Goal: Transaction & Acquisition: Download file/media

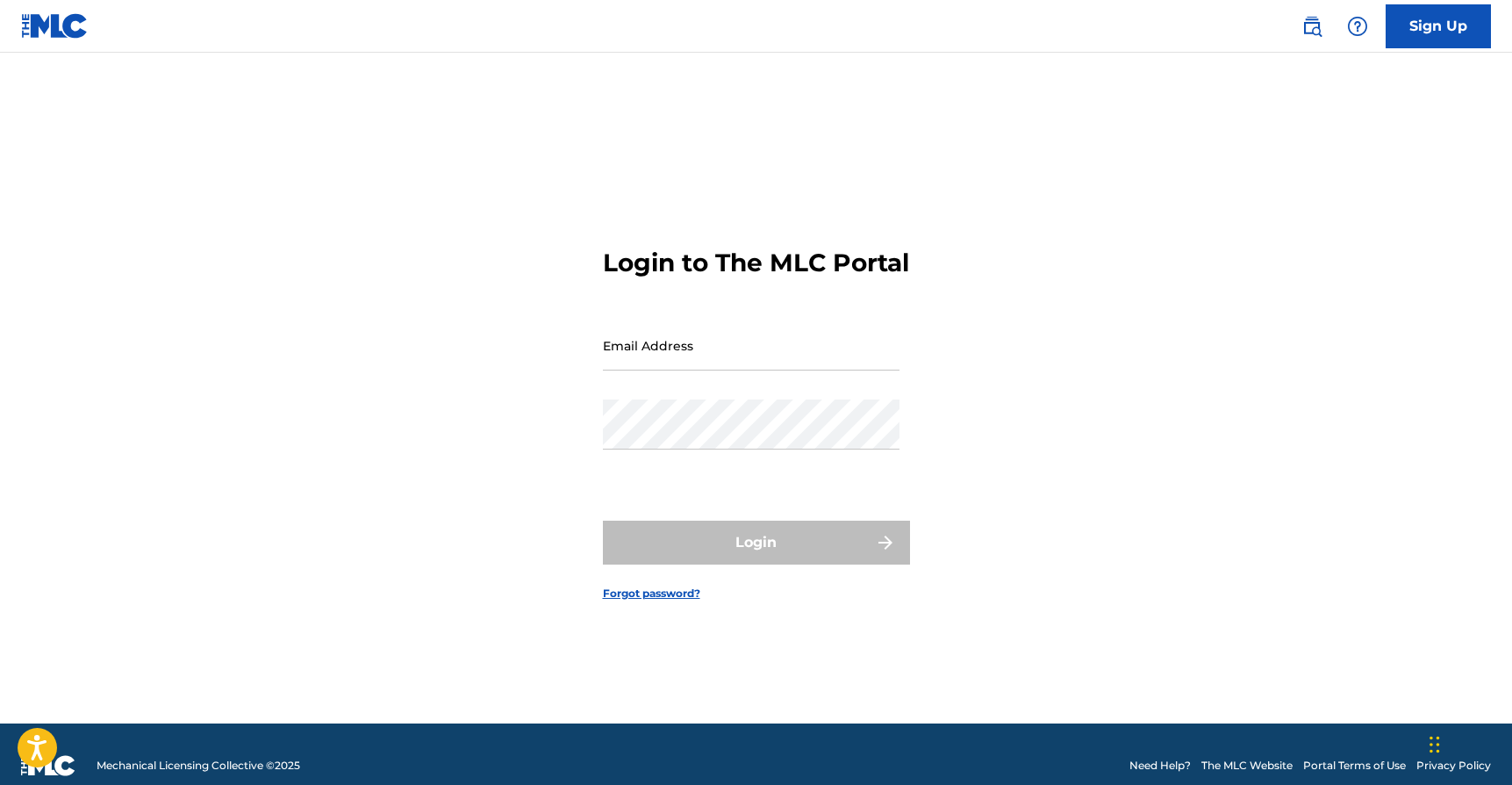
click at [689, 361] on input "Email Address" at bounding box center [751, 346] width 297 height 50
paste input "[EMAIL_ADDRESS][DOMAIN_NAME]"
type input "[EMAIL_ADDRESS][DOMAIN_NAME]"
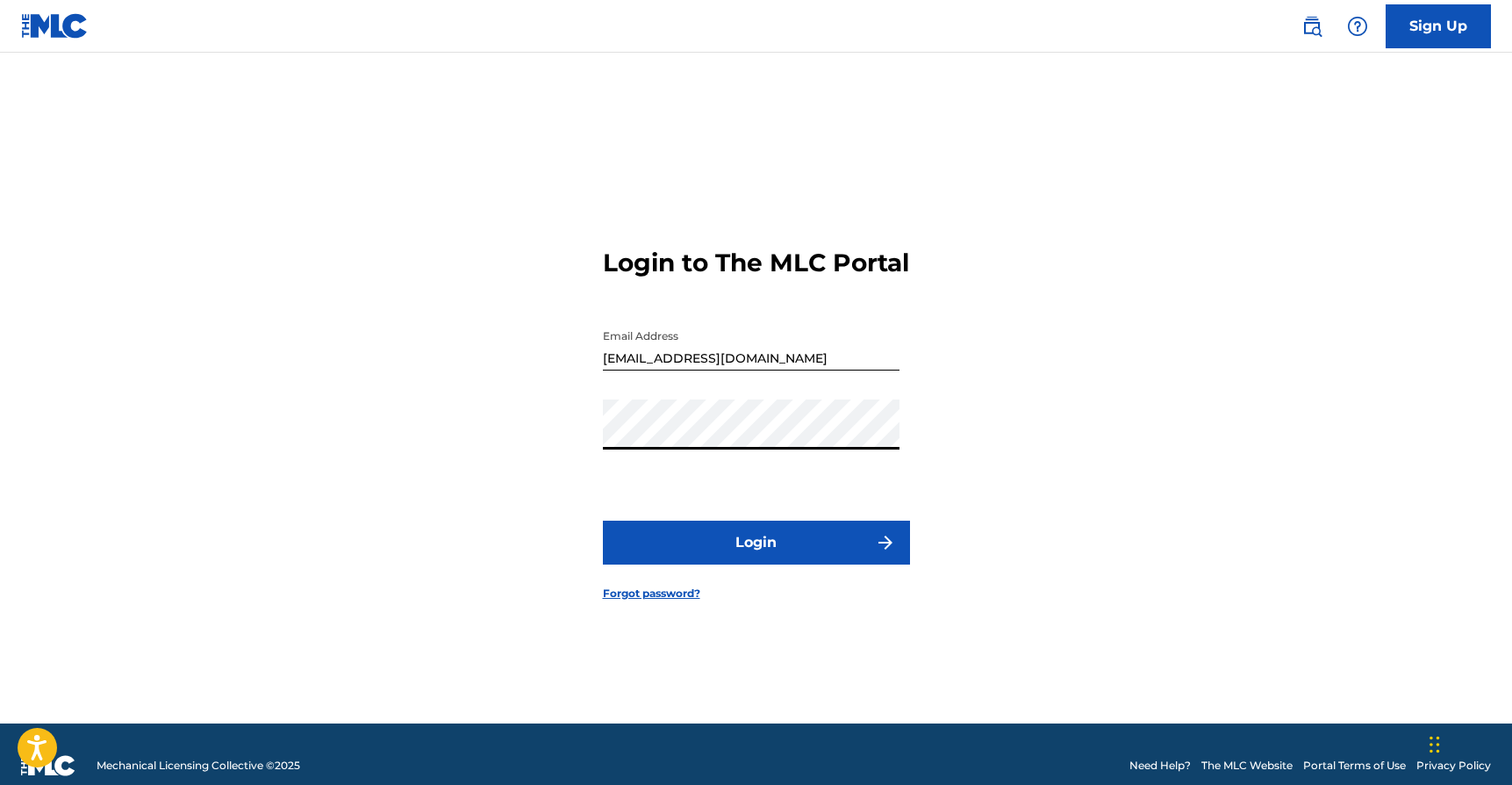
click at [729, 556] on button "Login" at bounding box center [756, 542] width 307 height 44
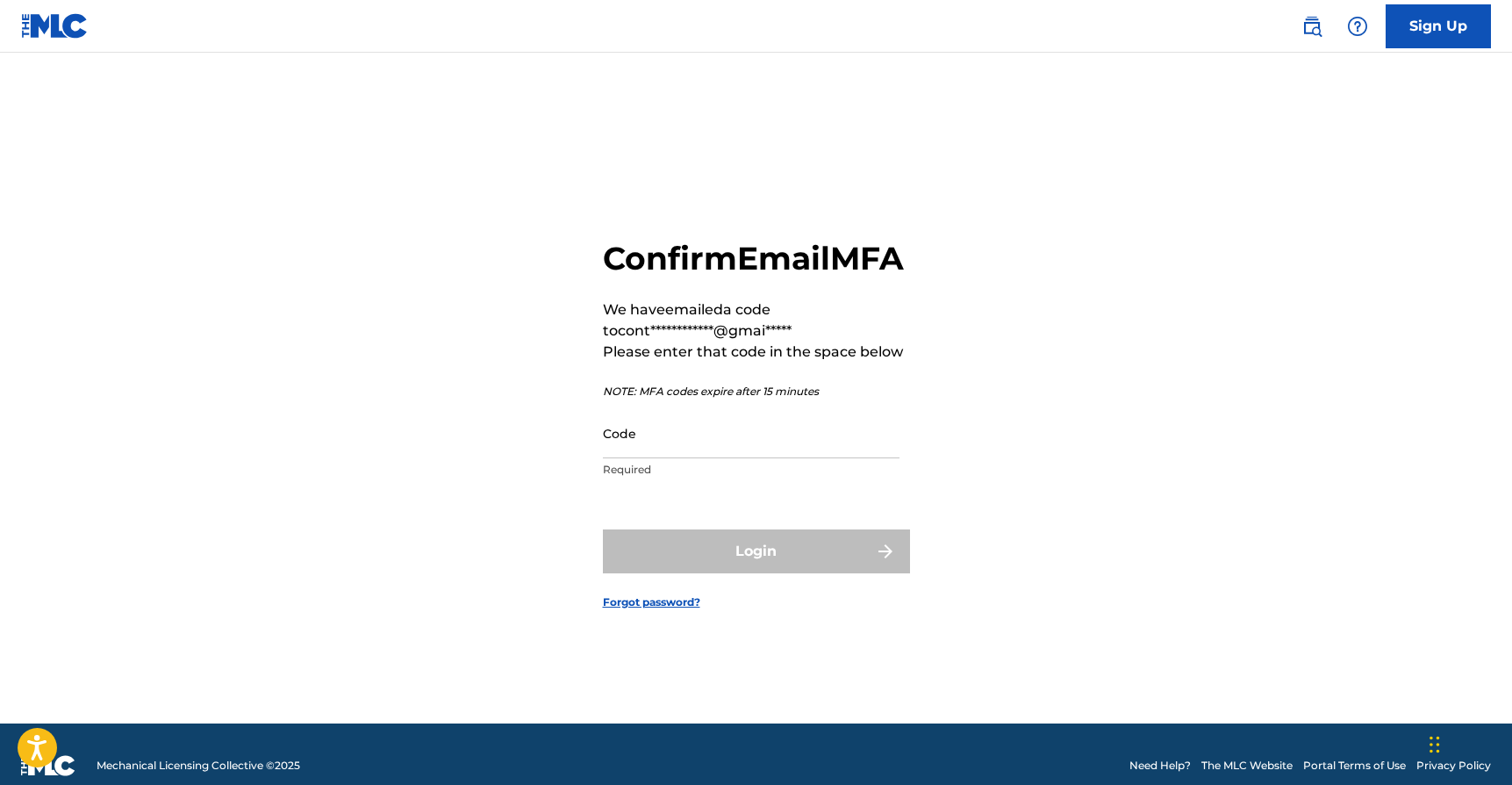
click at [678, 458] on input "Code" at bounding box center [751, 433] width 297 height 50
paste input "950588"
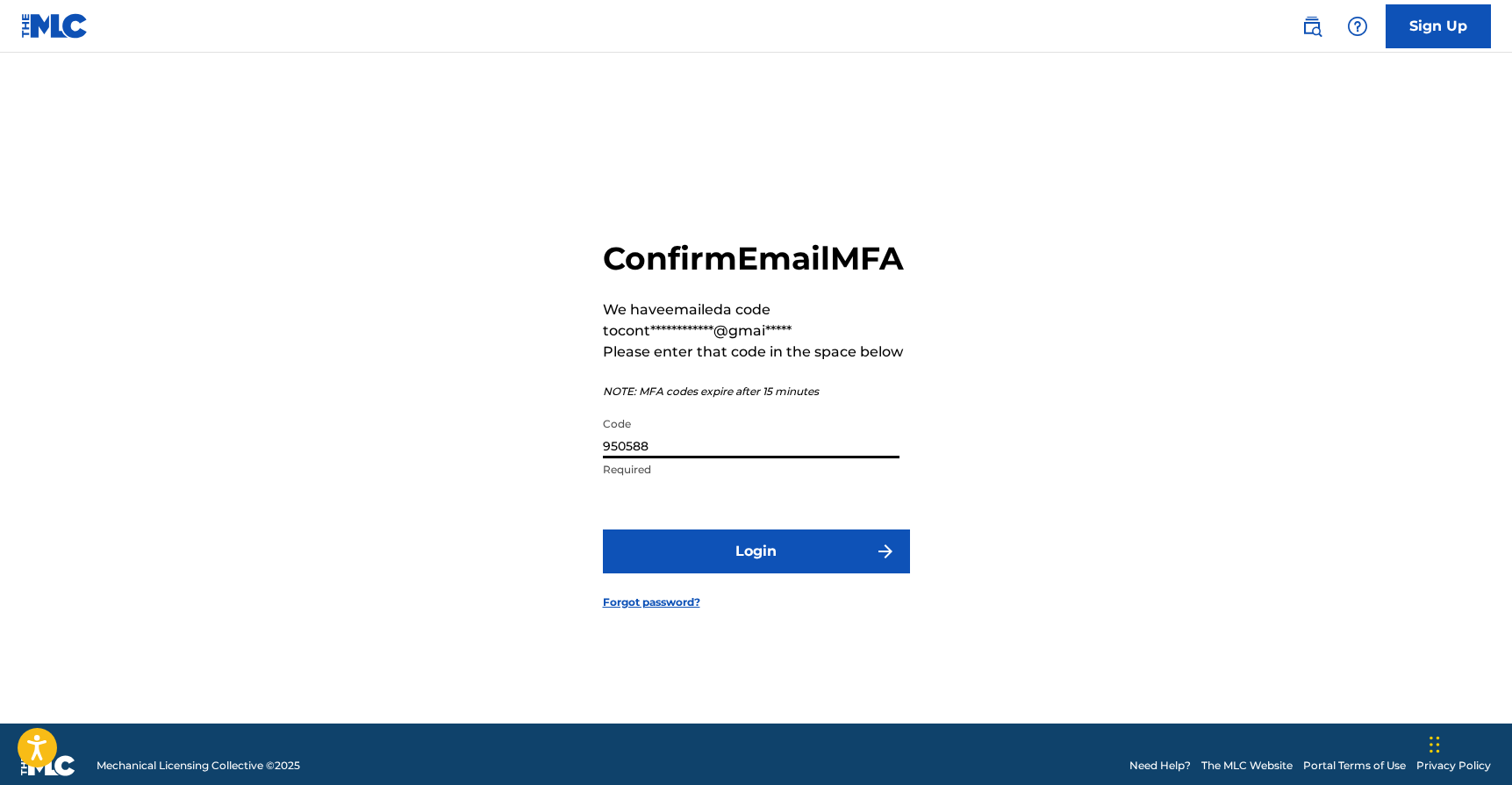
type input "950588"
click at [752, 573] on button "Login" at bounding box center [756, 551] width 307 height 44
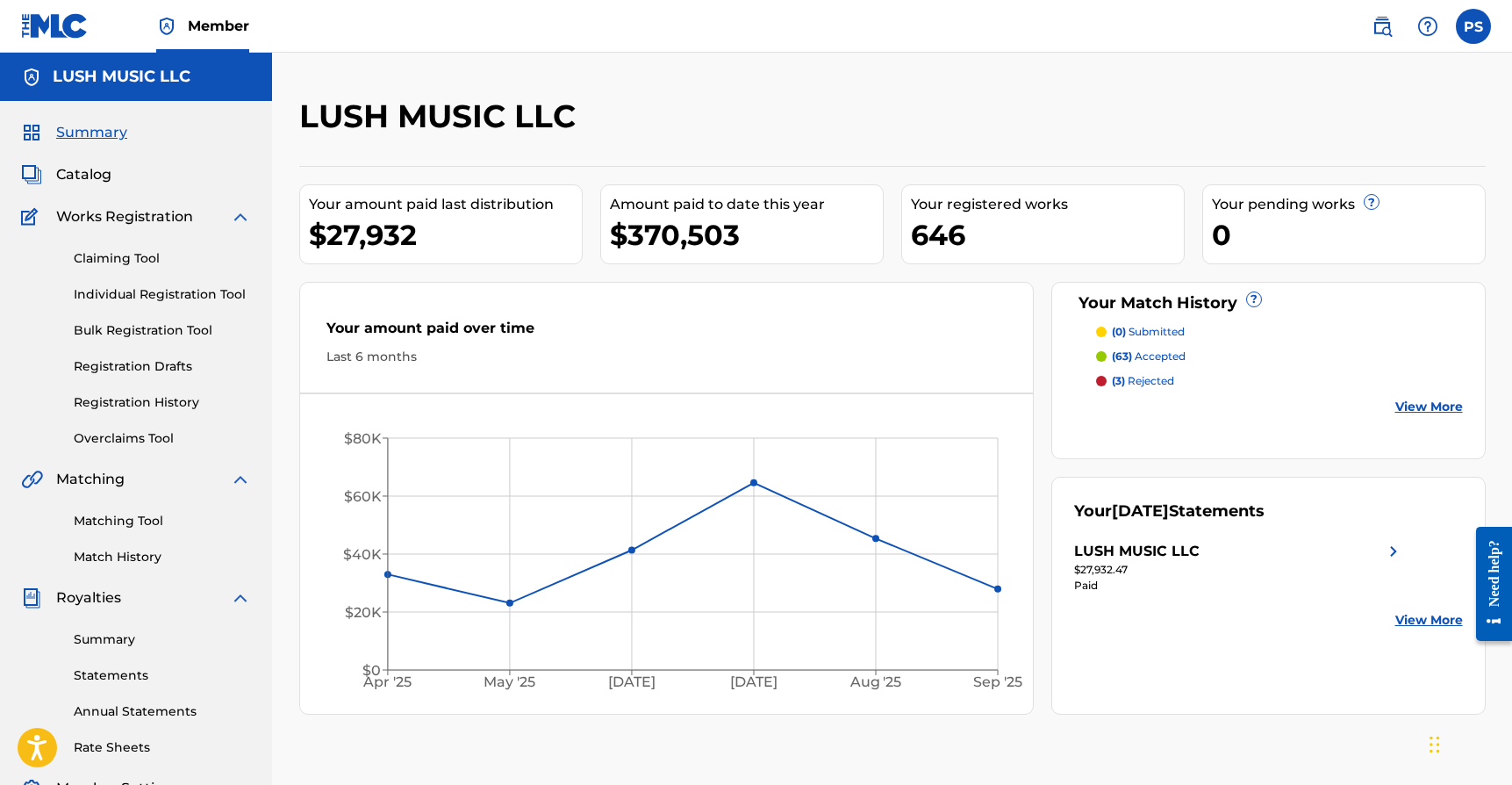
click at [107, 671] on link "Statements" at bounding box center [163, 675] width 178 height 19
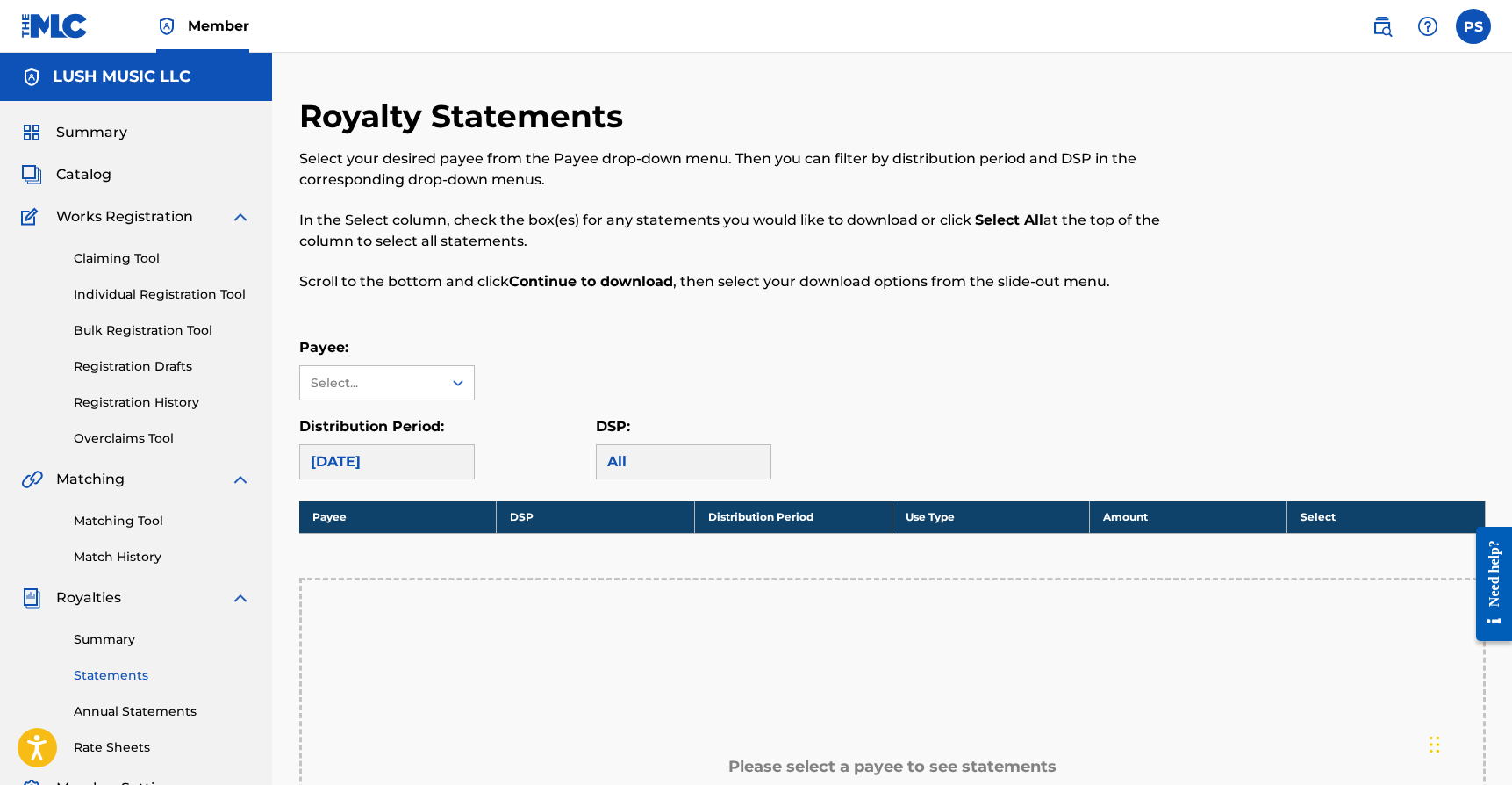
click at [397, 464] on div "[DATE]" at bounding box center [387, 461] width 176 height 35
click at [381, 374] on div "Select..." at bounding box center [371, 383] width 120 height 19
click at [370, 419] on div "LUSH MUSIC LLC" at bounding box center [387, 422] width 174 height 44
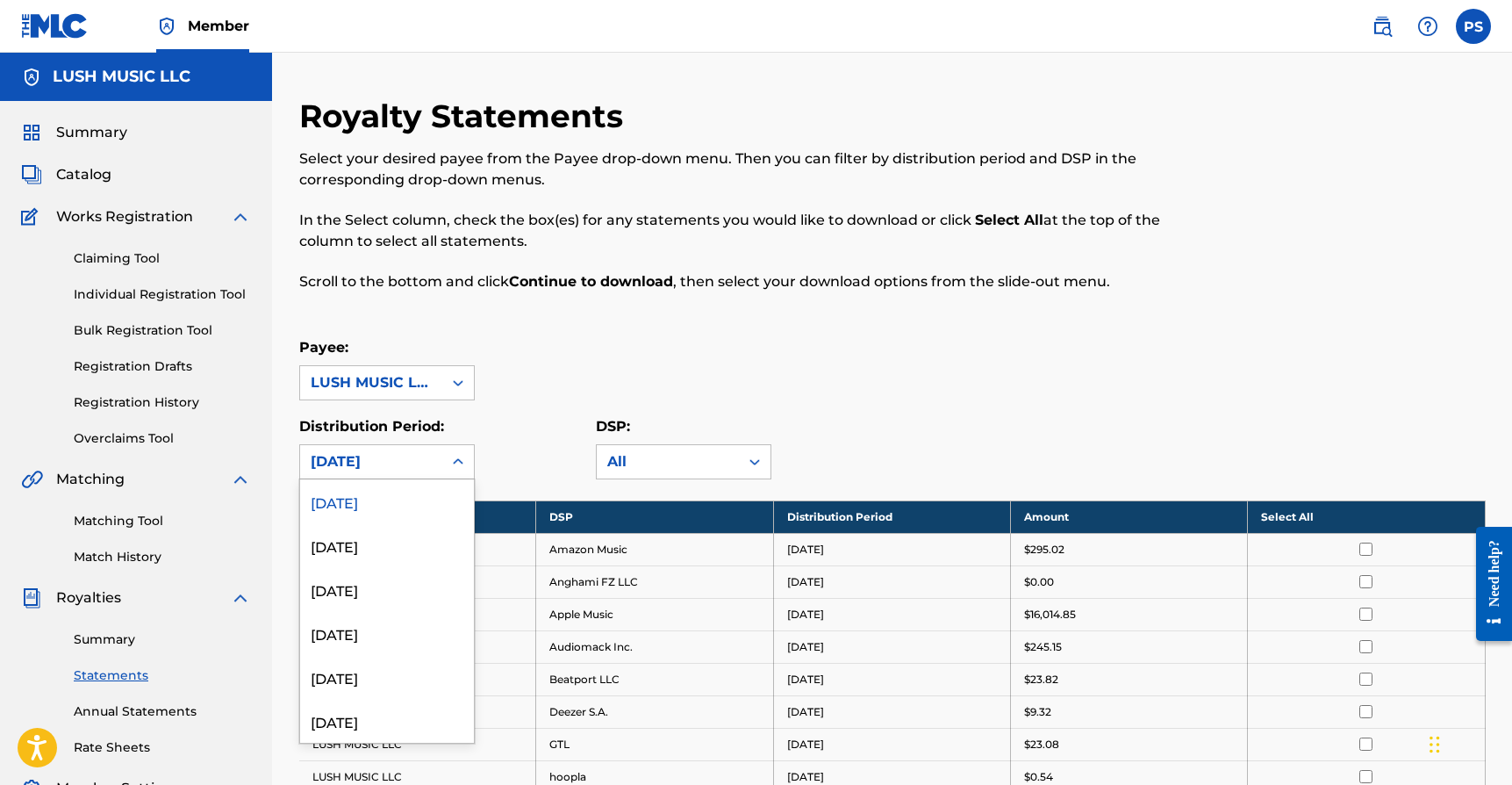
click at [385, 469] on div "[DATE]" at bounding box center [372, 462] width 121 height 21
click at [382, 623] on div "[DATE]" at bounding box center [387, 630] width 174 height 44
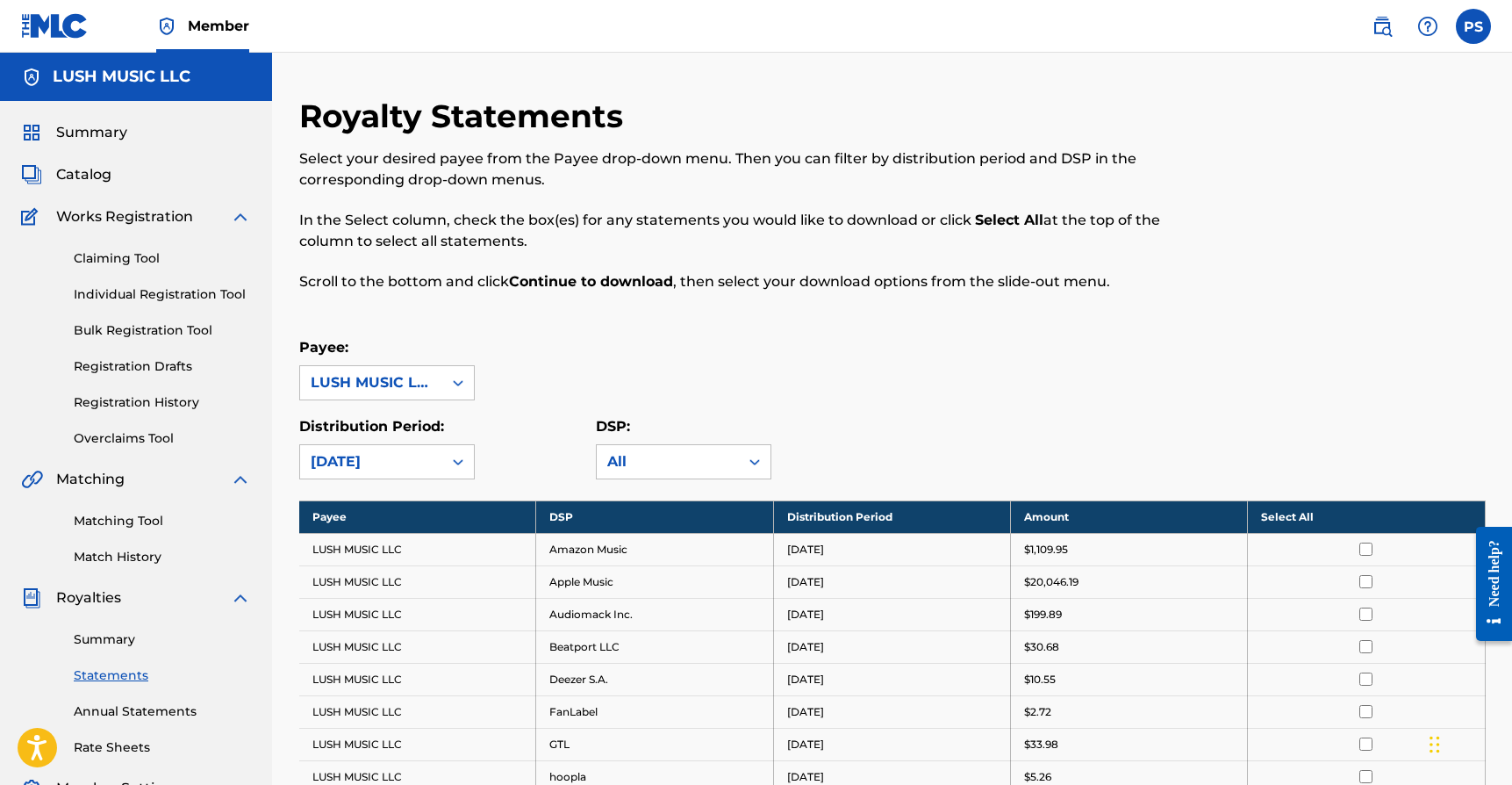
click at [1291, 517] on th "Select All" at bounding box center [1366, 516] width 237 height 32
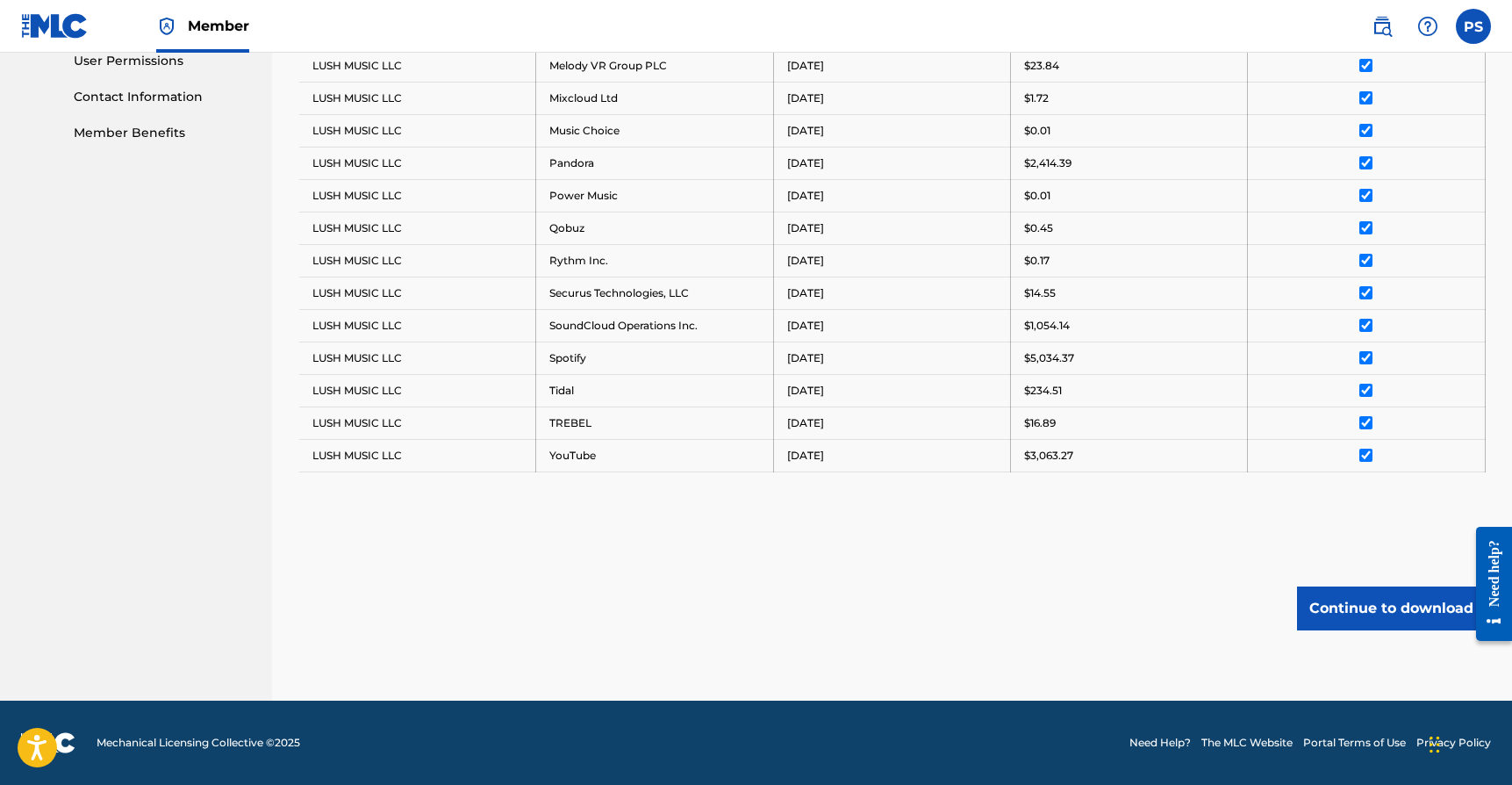
scroll to position [840, 0]
click at [1357, 593] on button "Continue to download" at bounding box center [1391, 607] width 188 height 44
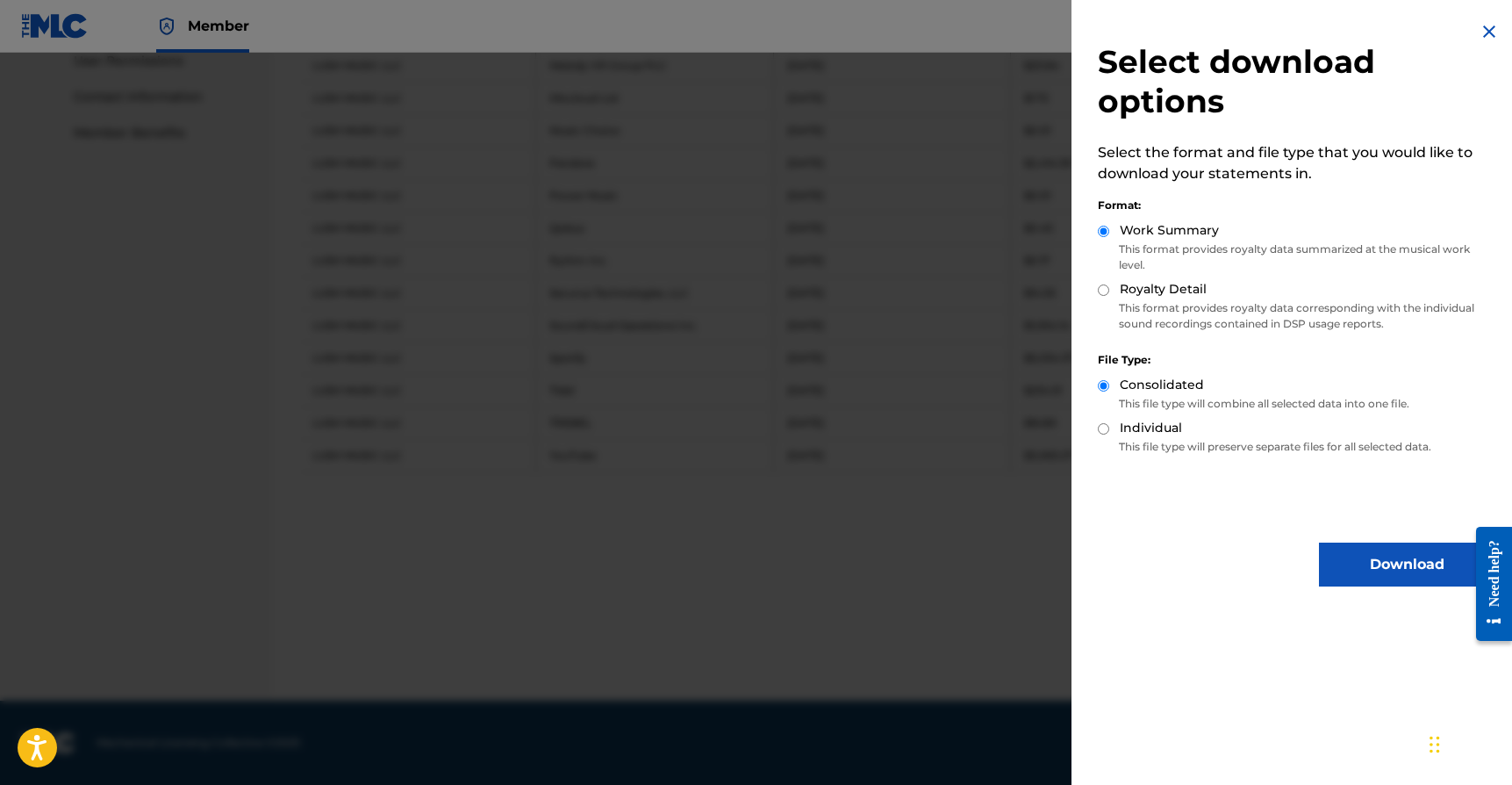
click at [1408, 571] on button "Download" at bounding box center [1407, 564] width 176 height 44
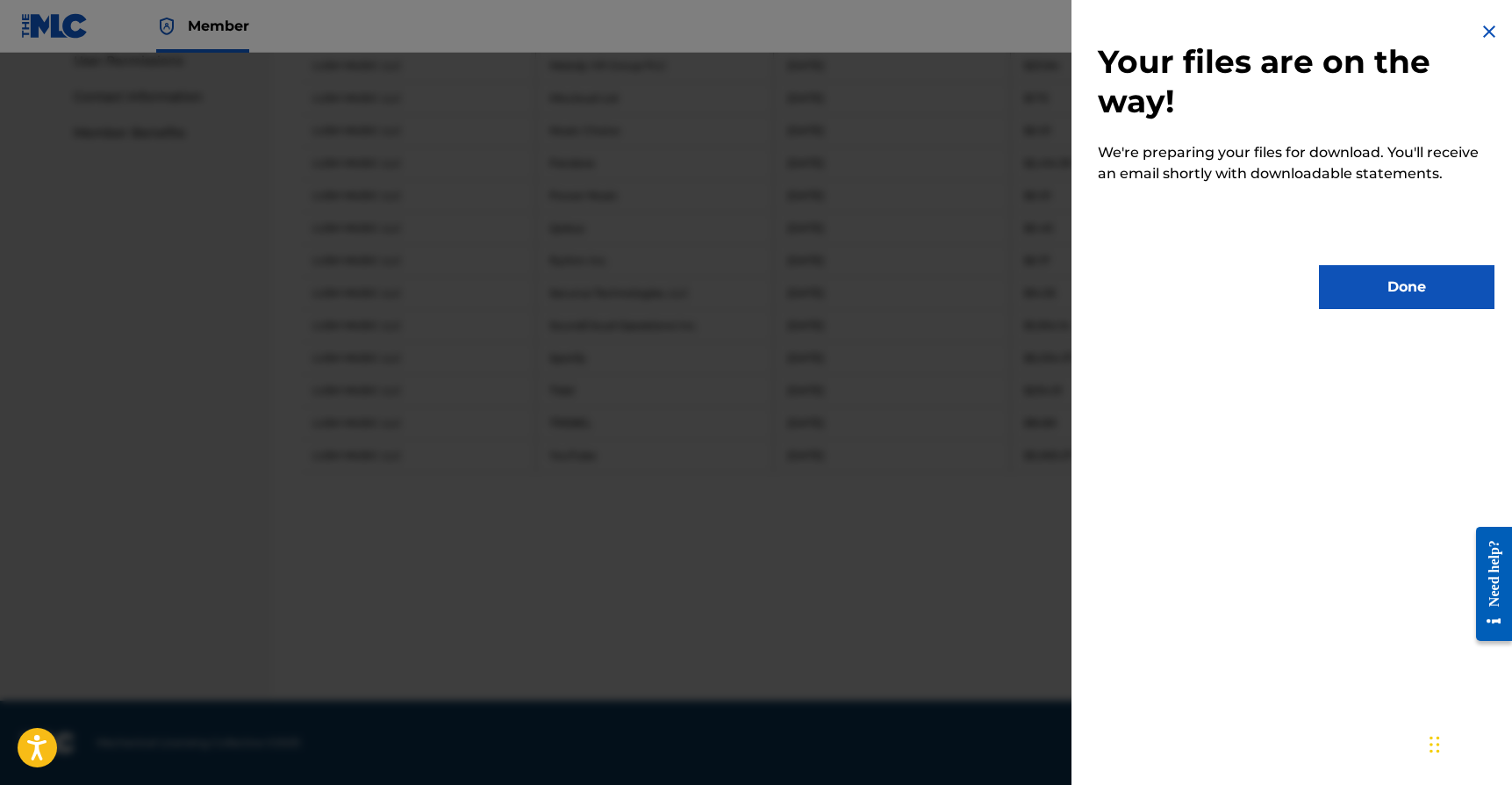
click at [1358, 301] on button "Done" at bounding box center [1407, 287] width 176 height 44
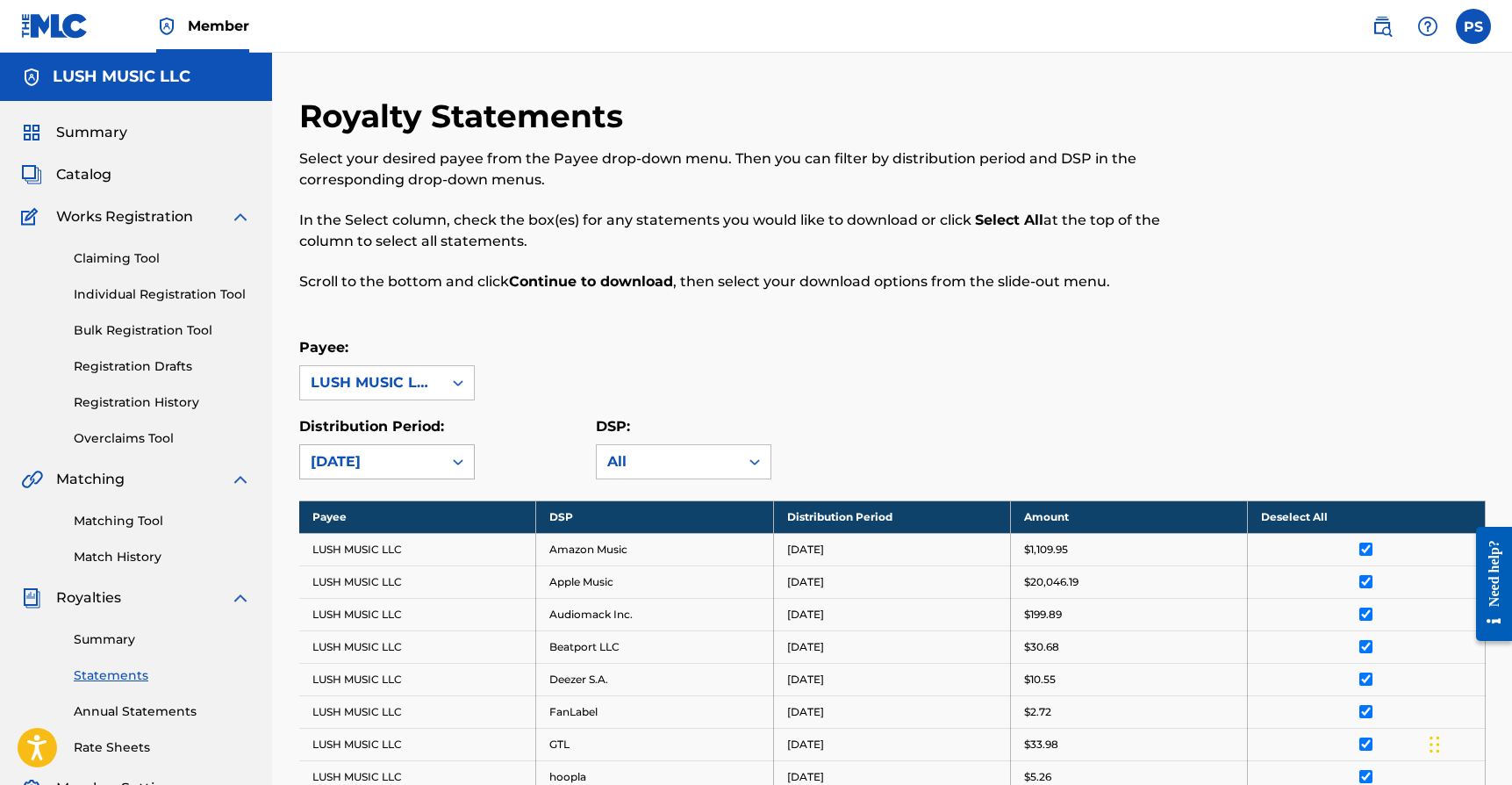
scroll to position [0, 0]
click at [431, 456] on div "[DATE]" at bounding box center [372, 462] width 121 height 21
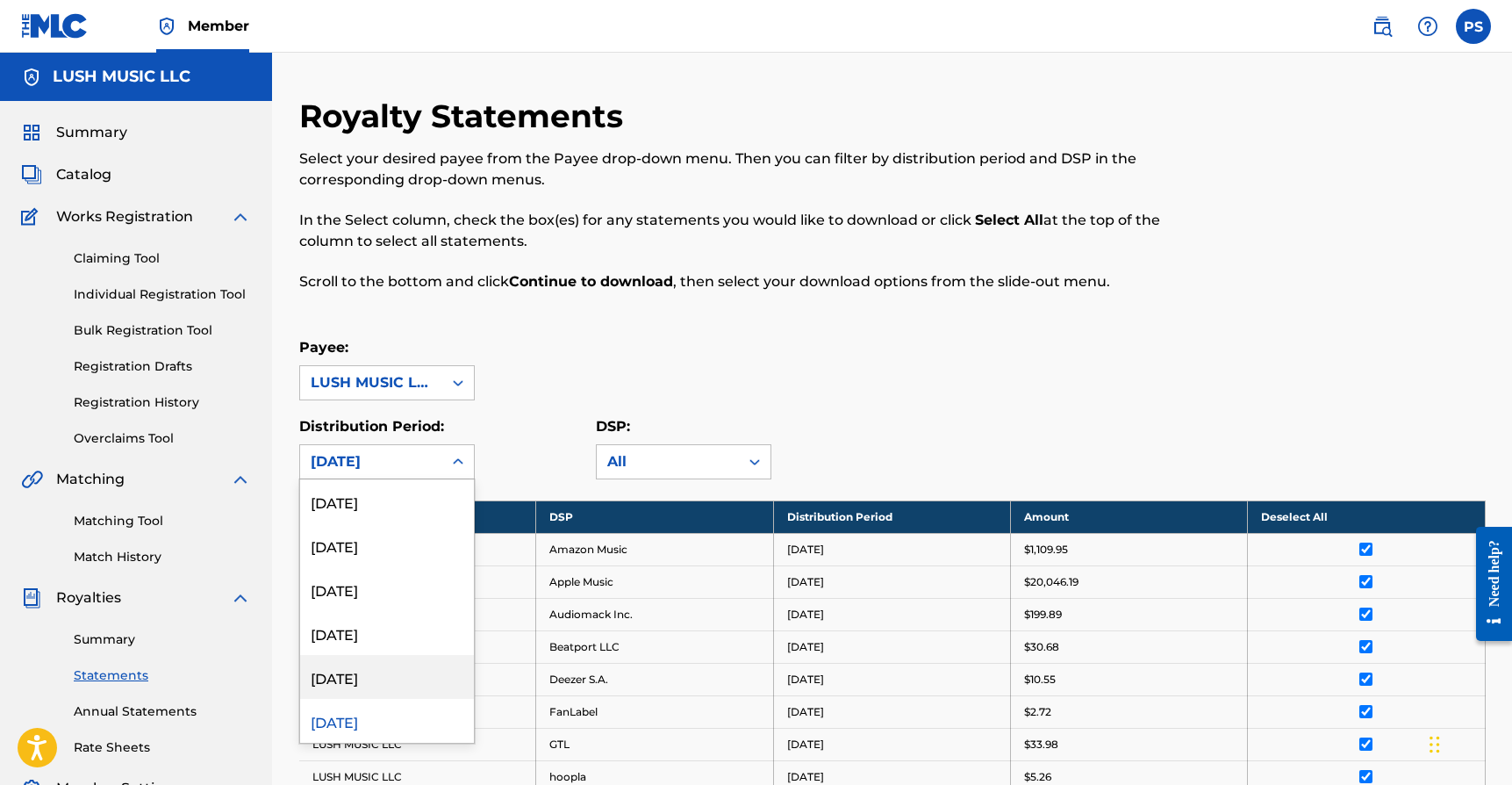
click at [389, 680] on div "[DATE]" at bounding box center [387, 676] width 174 height 44
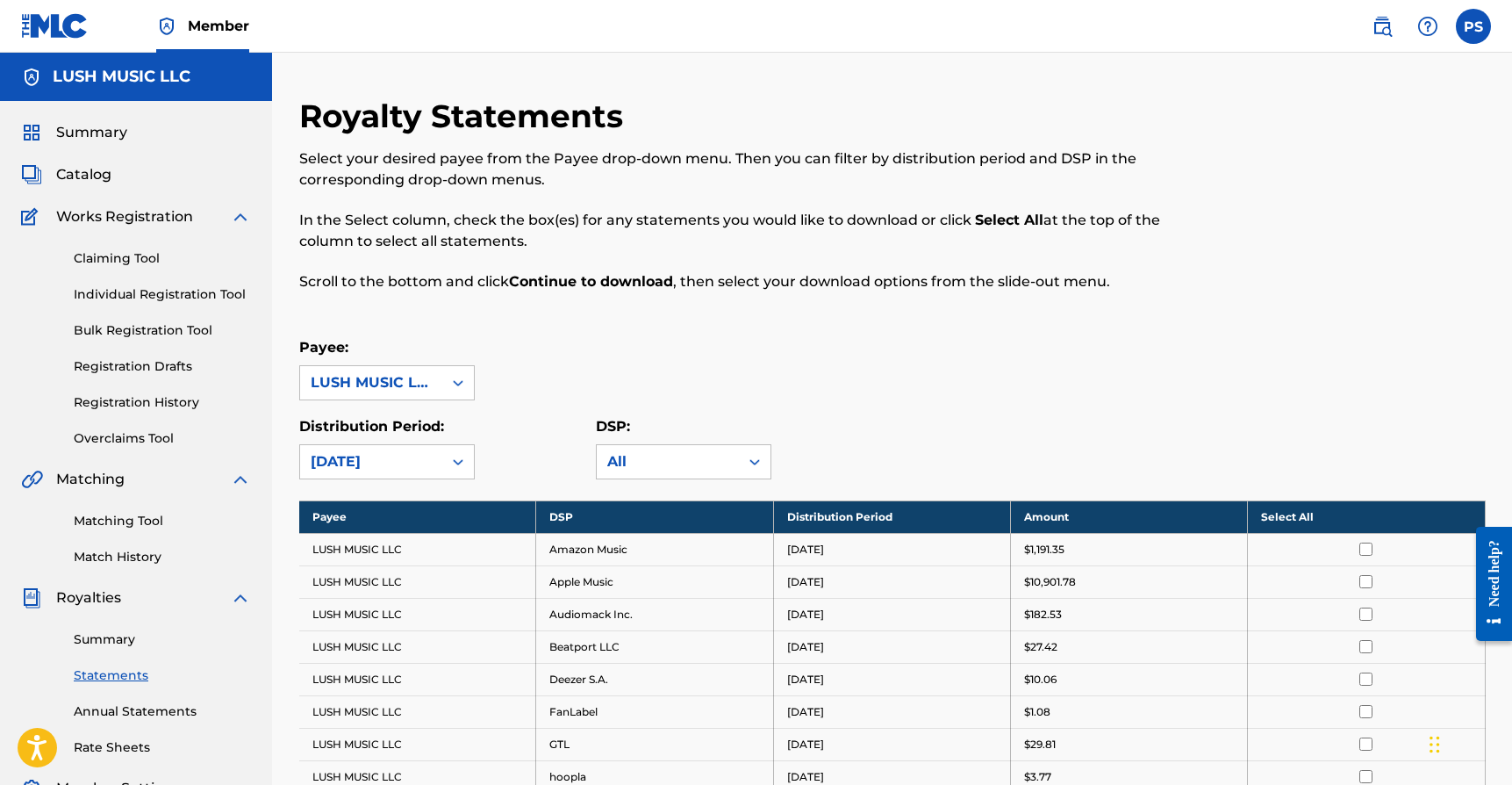
click at [1291, 516] on th "Select All" at bounding box center [1366, 516] width 237 height 32
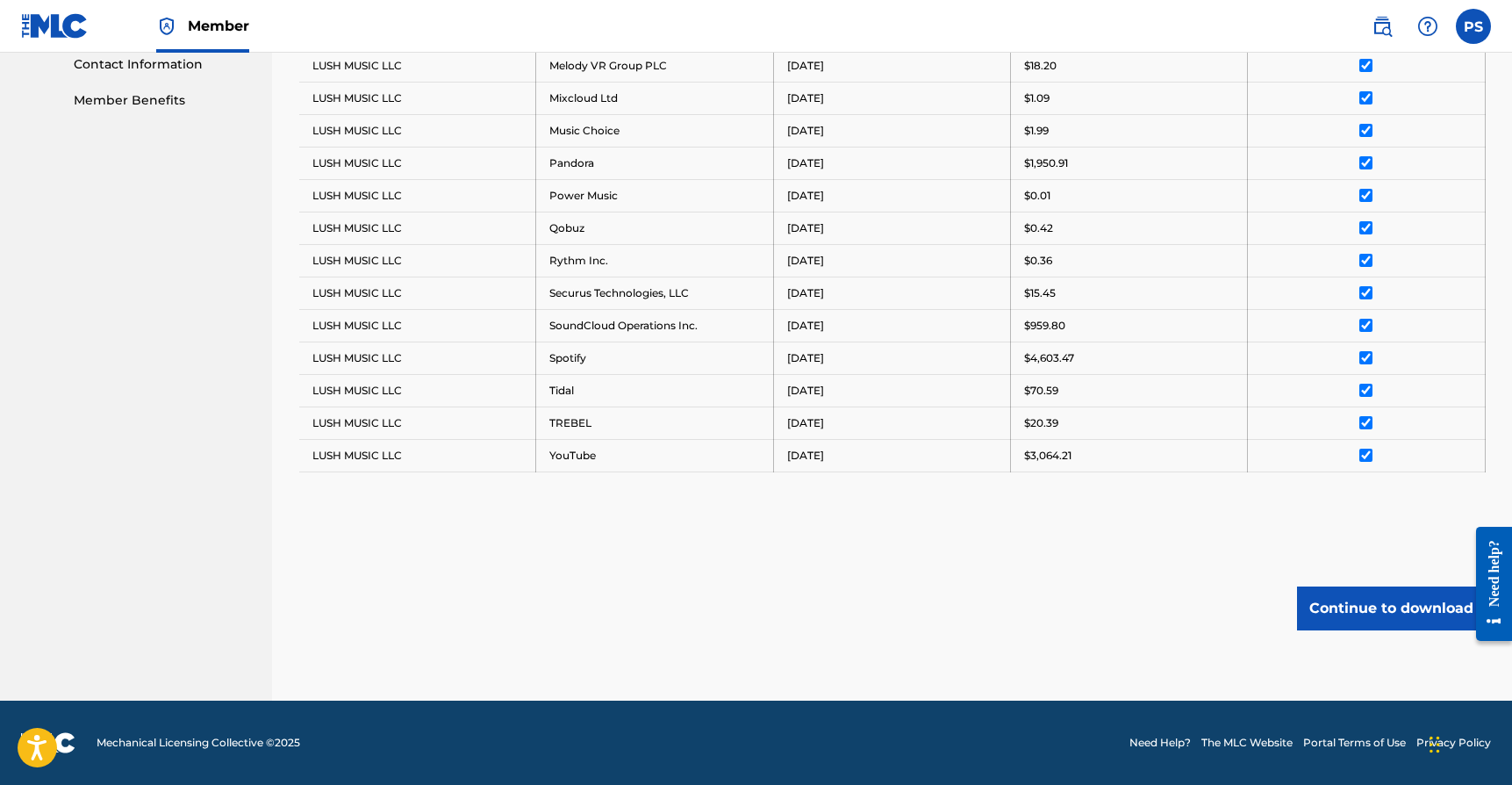
scroll to position [873, 0]
click at [1356, 597] on button "Continue to download" at bounding box center [1391, 607] width 188 height 44
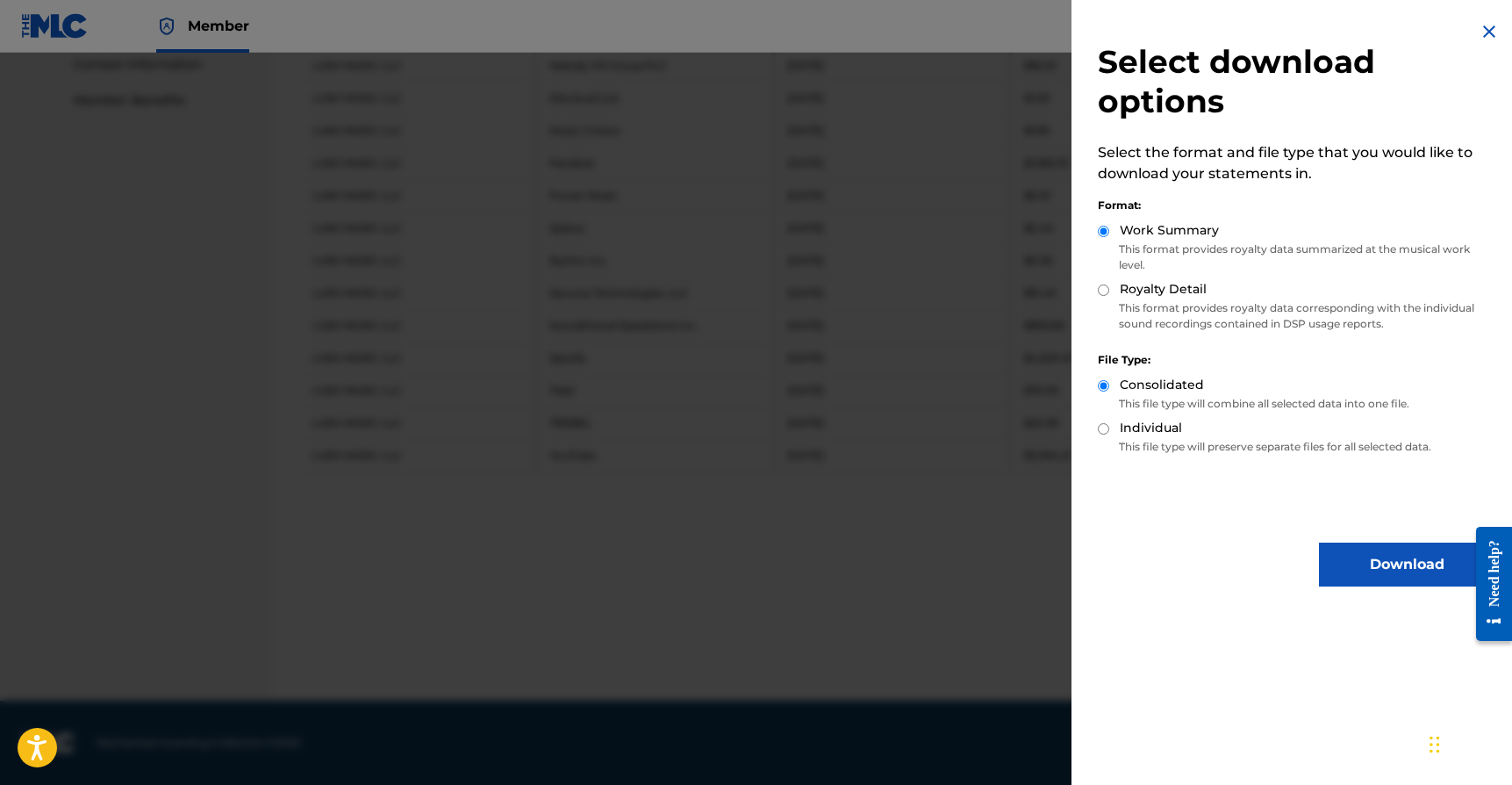
click at [1399, 569] on button "Download" at bounding box center [1407, 564] width 176 height 44
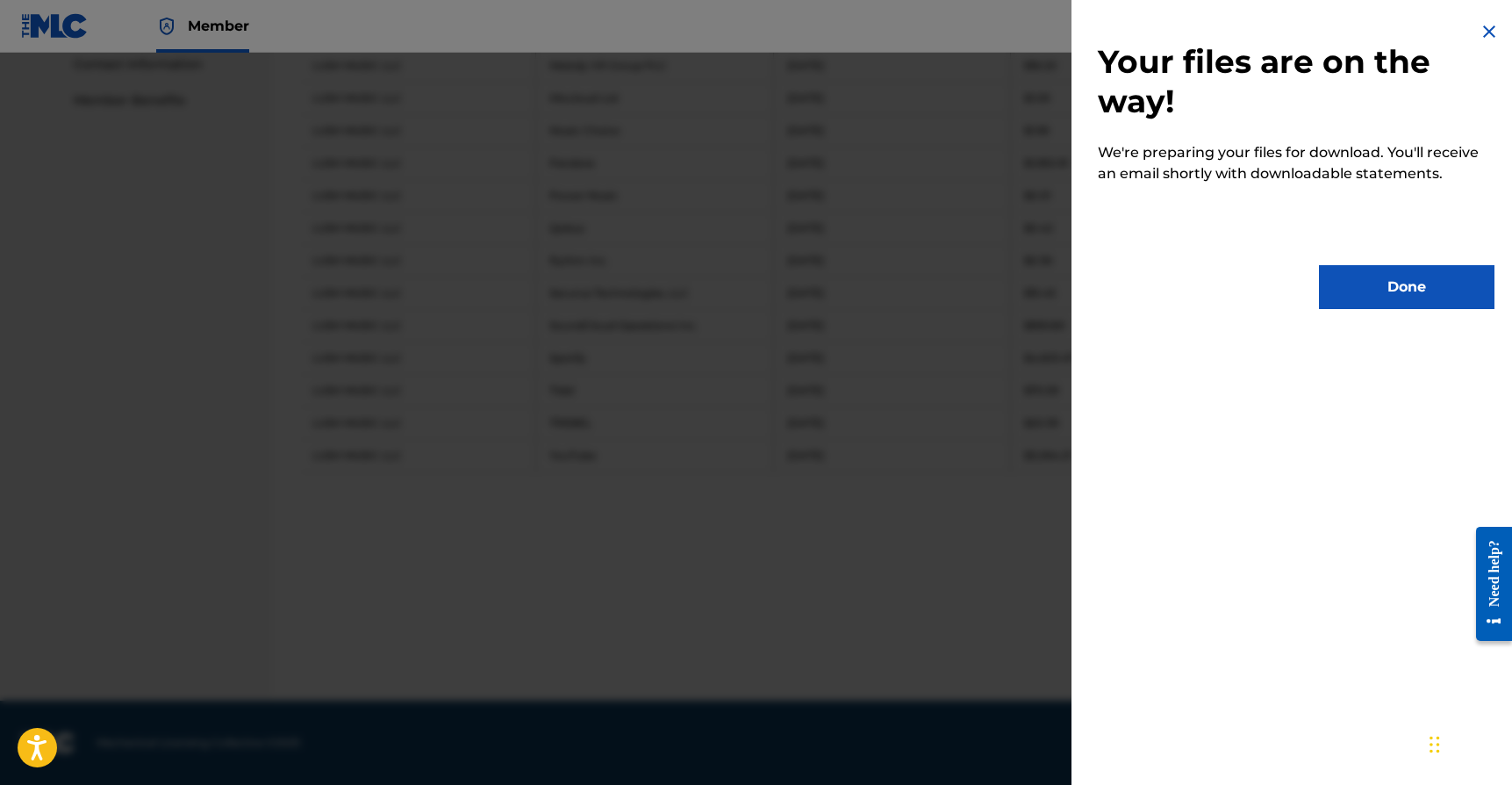
click at [1445, 306] on button "Done" at bounding box center [1407, 287] width 176 height 44
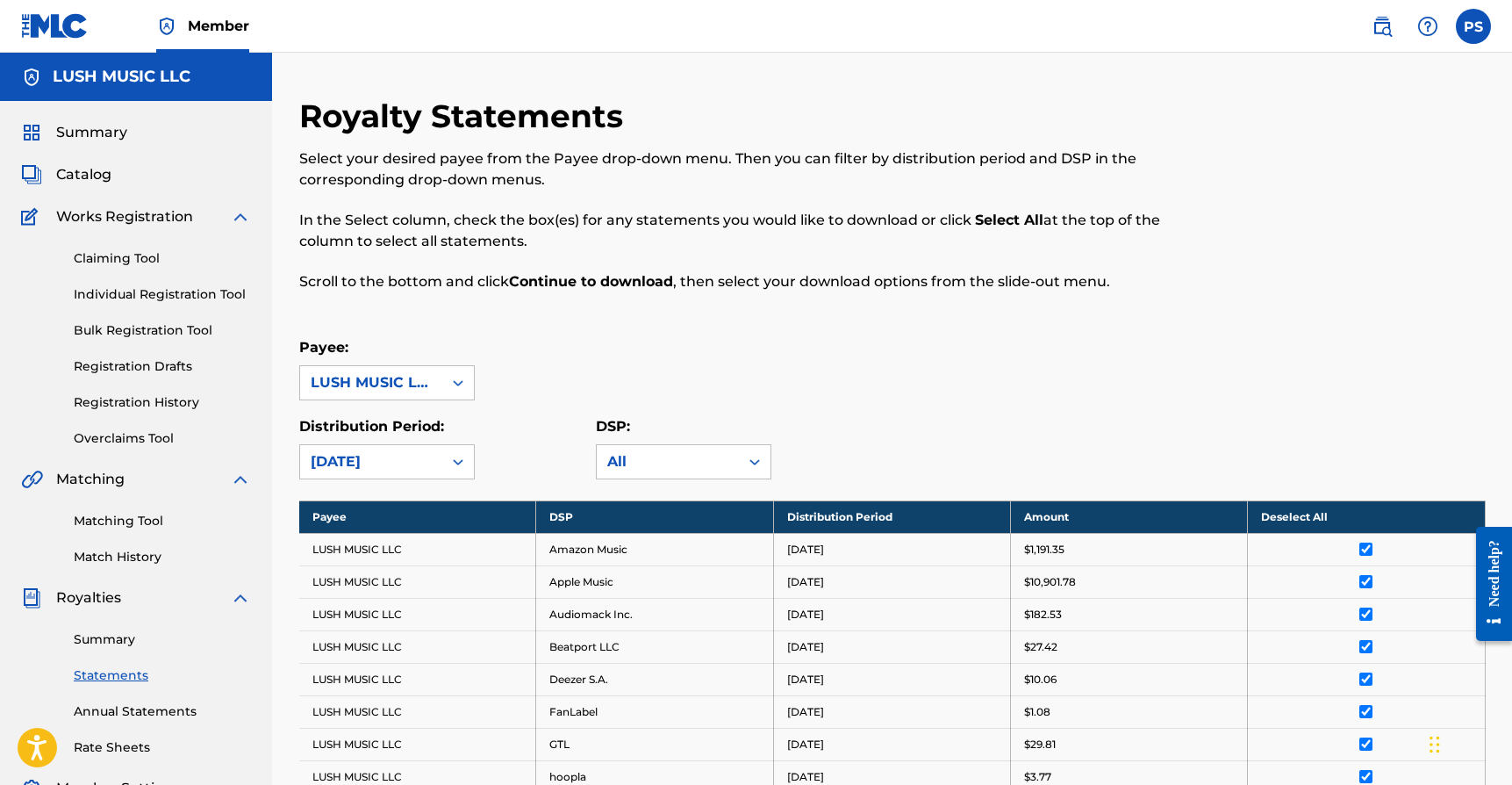
scroll to position [0, 0]
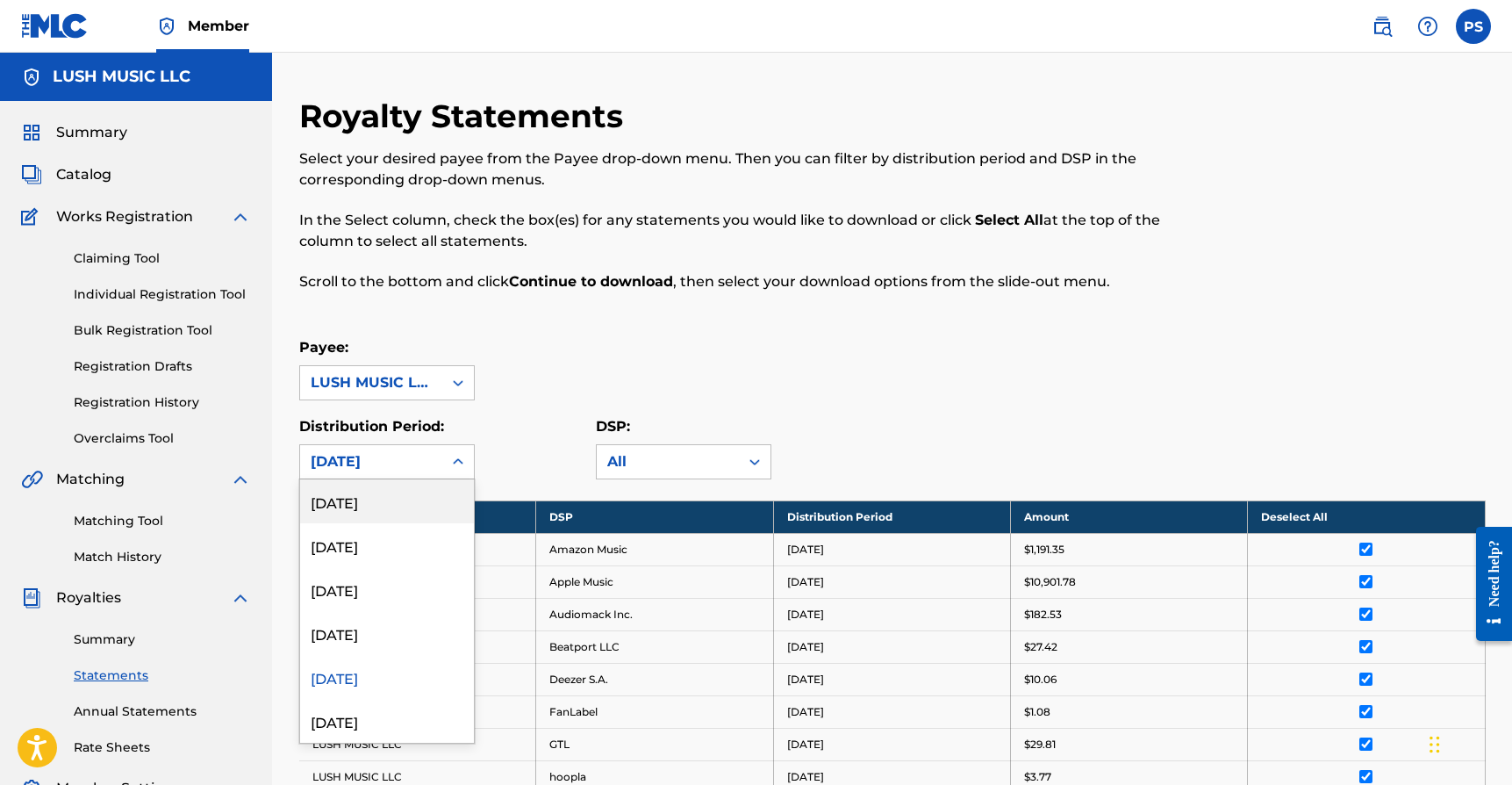
click at [392, 466] on div "[DATE]" at bounding box center [372, 462] width 121 height 21
click at [404, 650] on div "[DATE]" at bounding box center [387, 632] width 174 height 44
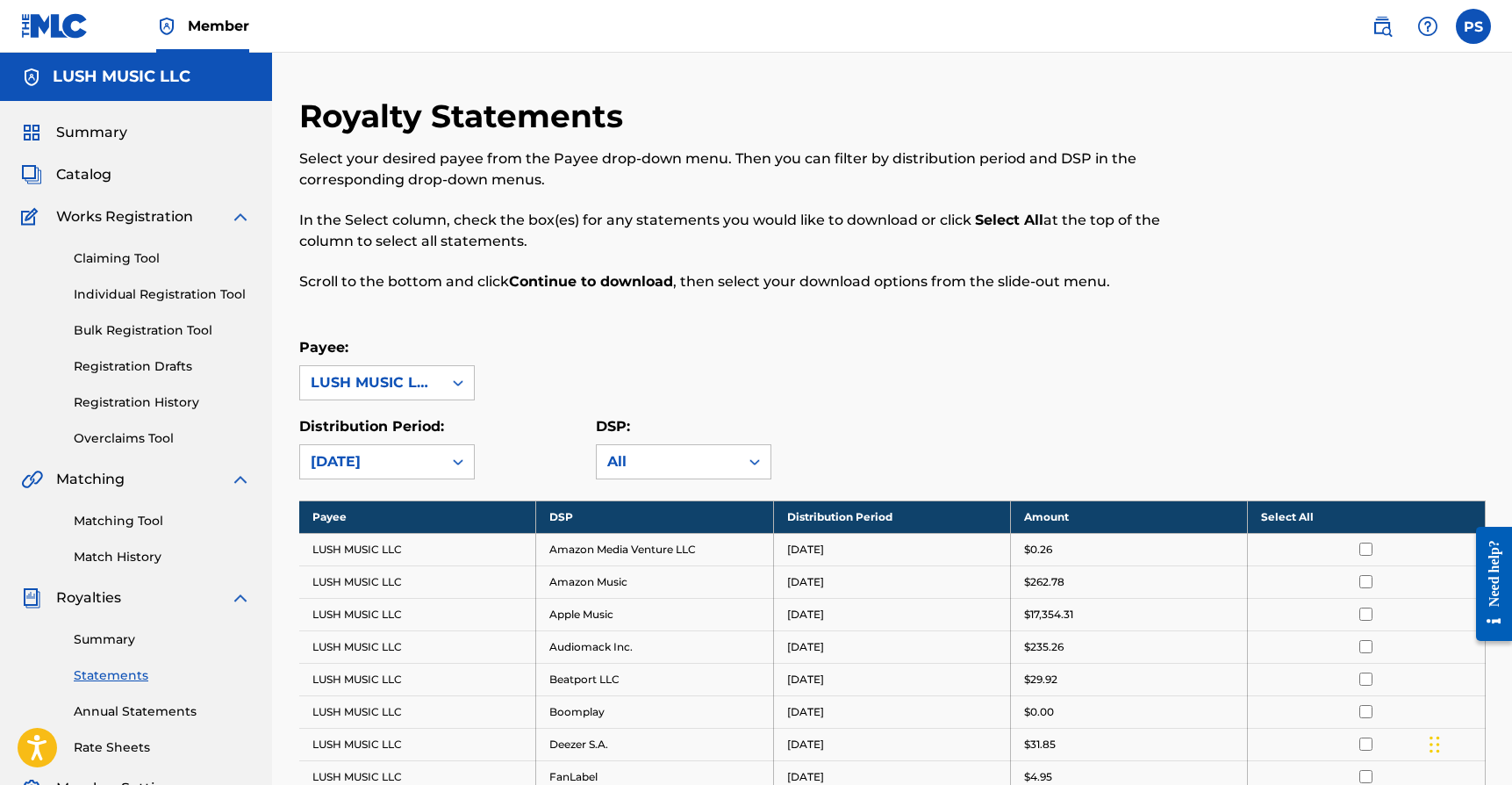
click at [1296, 518] on th "Select All" at bounding box center [1366, 516] width 237 height 32
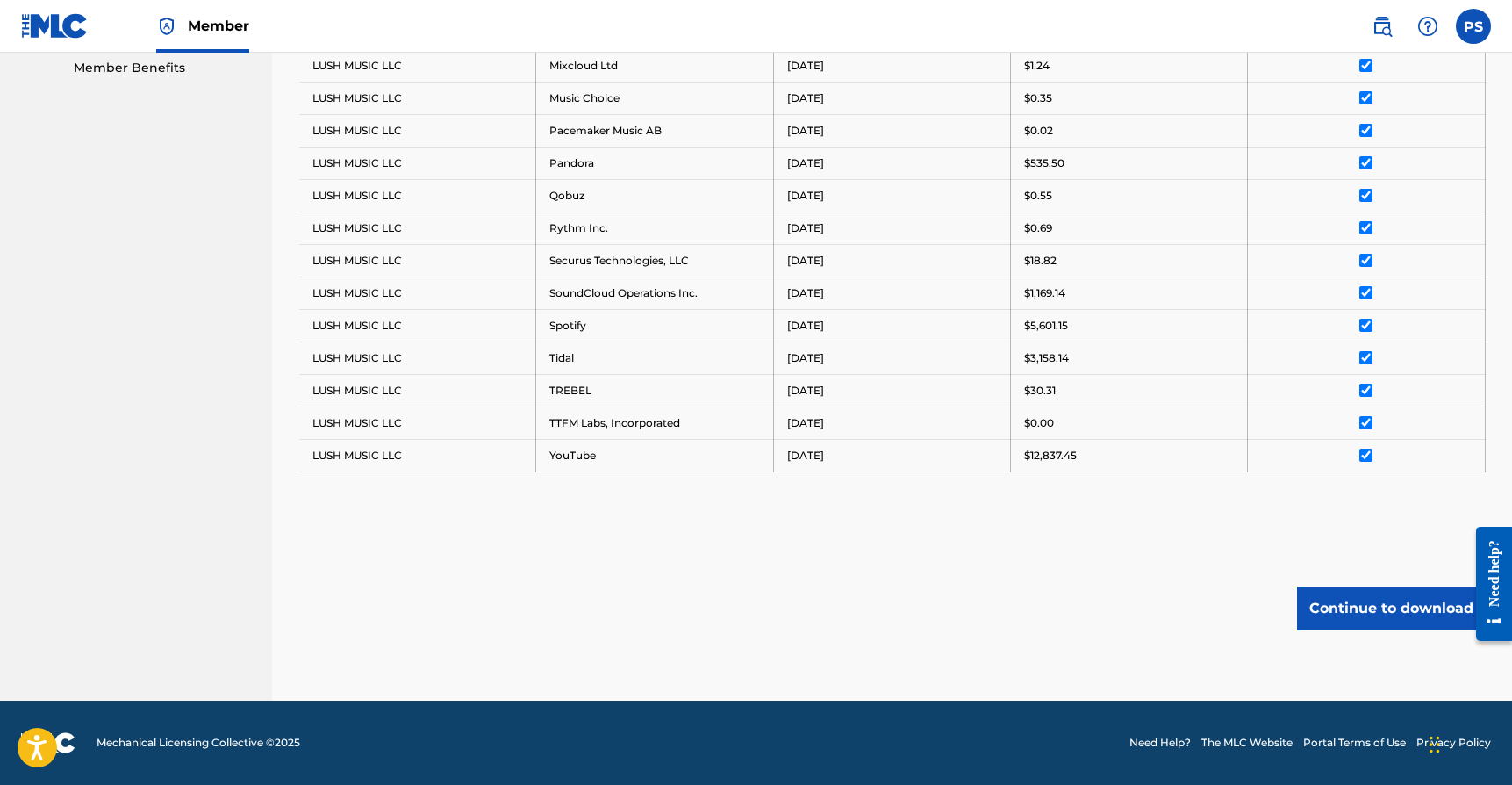
scroll to position [906, 0]
click at [1394, 614] on button "Continue to download" at bounding box center [1391, 607] width 188 height 44
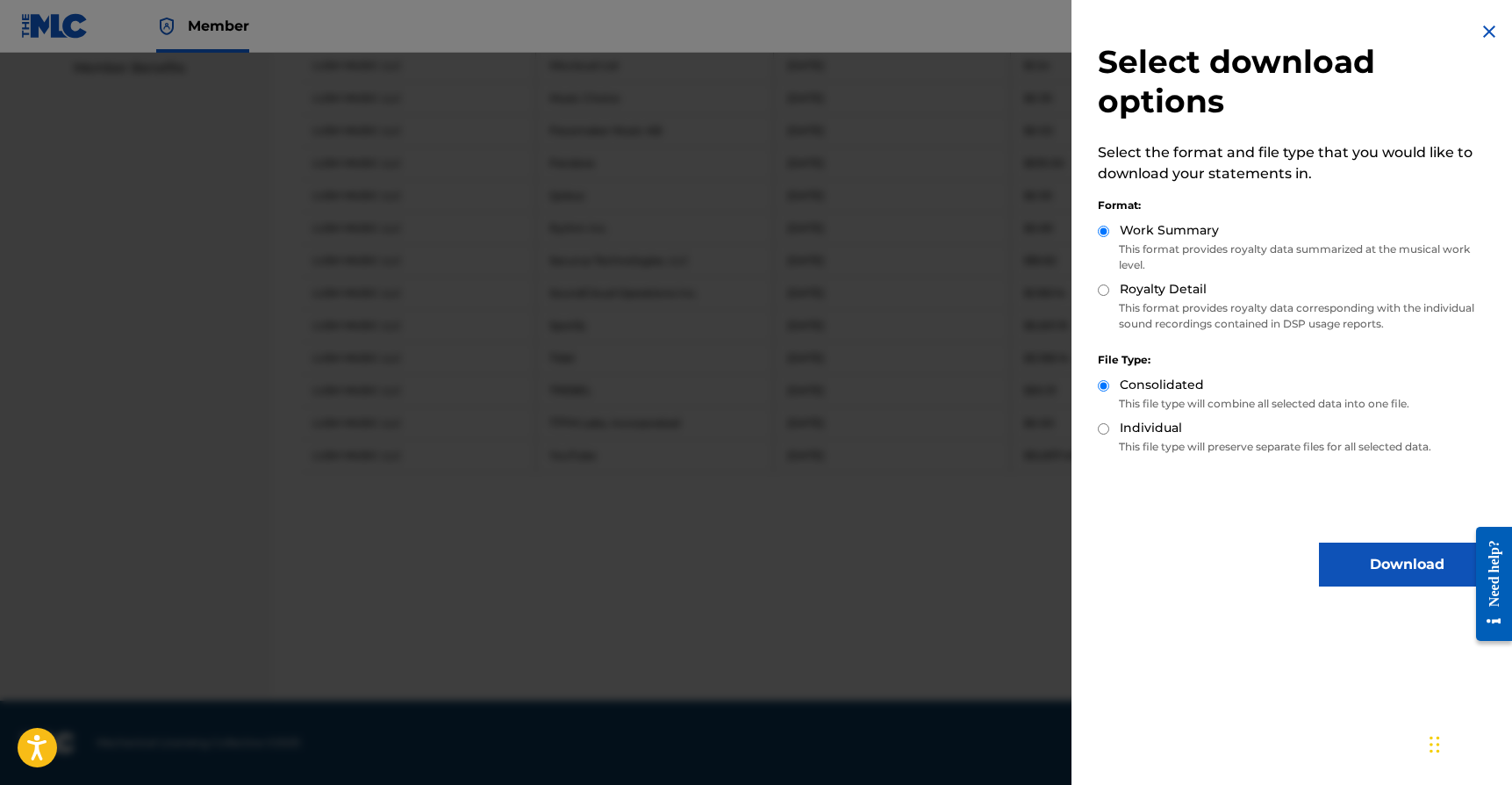
click at [1383, 562] on button "Download" at bounding box center [1407, 564] width 176 height 44
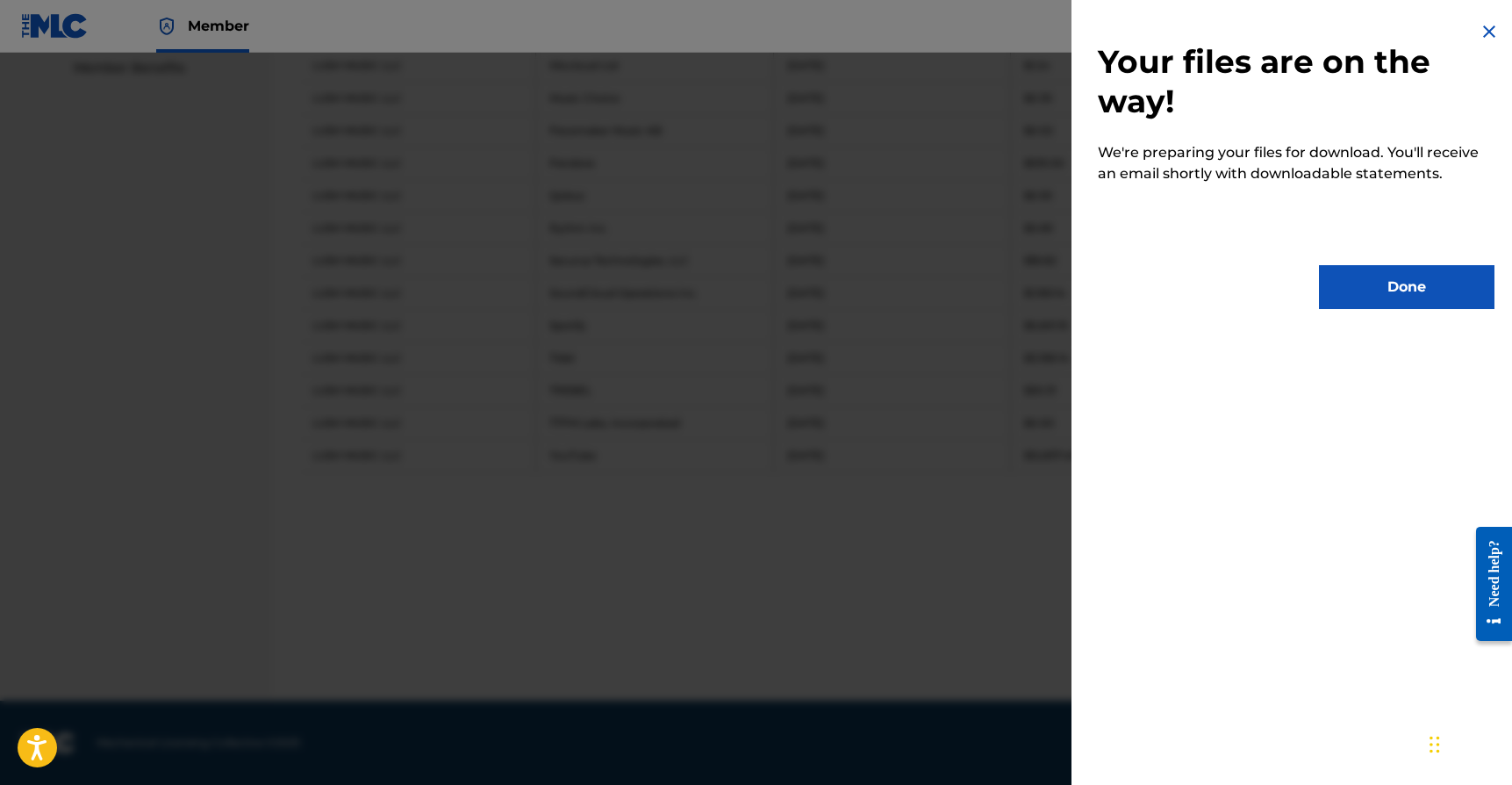
drag, startPoint x: 1356, startPoint y: 288, endPoint x: 1296, endPoint y: 272, distance: 62.1
click at [1356, 288] on button "Done" at bounding box center [1407, 287] width 176 height 44
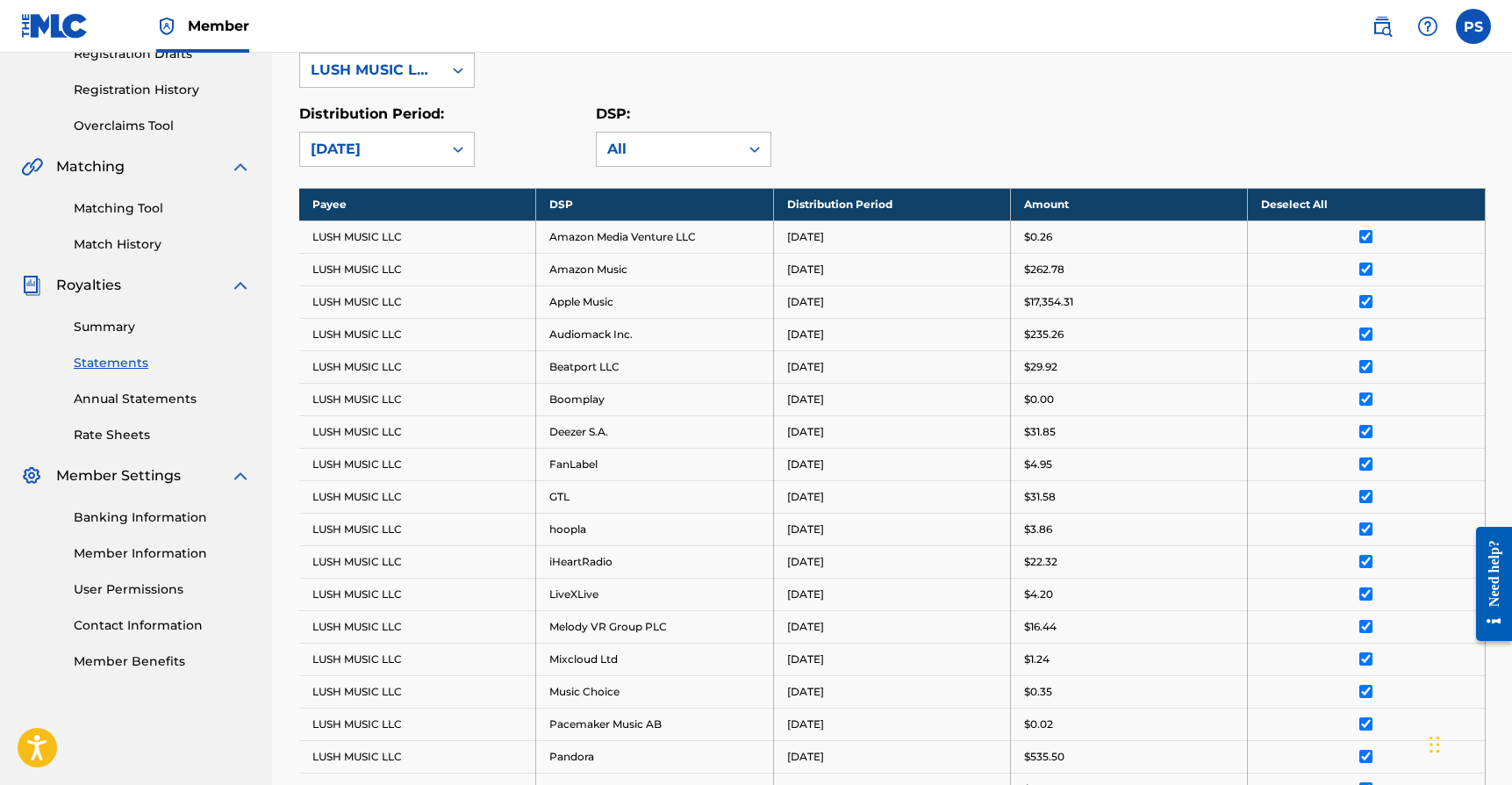
scroll to position [307, 0]
